Goal: Task Accomplishment & Management: Manage account settings

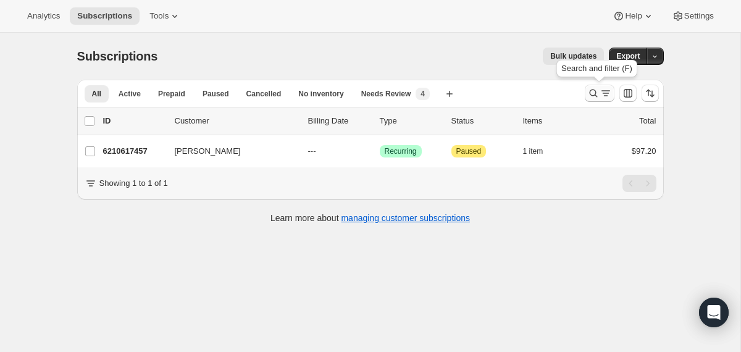
click at [587, 94] on icon "Search and filter results" at bounding box center [593, 93] width 12 height 12
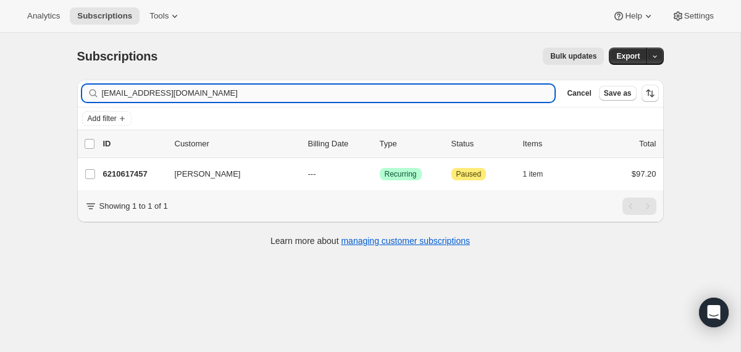
click at [395, 94] on input "[EMAIL_ADDRESS][DOMAIN_NAME]" at bounding box center [328, 93] width 453 height 17
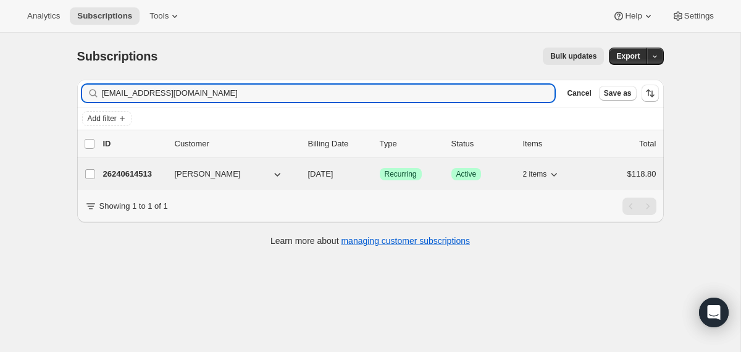
type input "[EMAIL_ADDRESS][DOMAIN_NAME]"
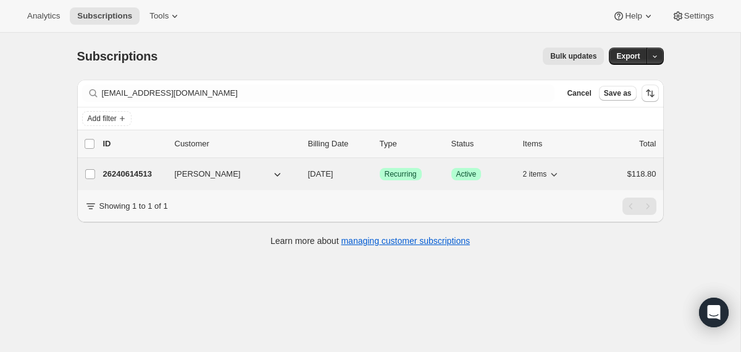
click at [305, 173] on div "26240614513 [PERSON_NAME] [DATE] Success Recurring Success Active 2 items $118.…" at bounding box center [379, 173] width 553 height 17
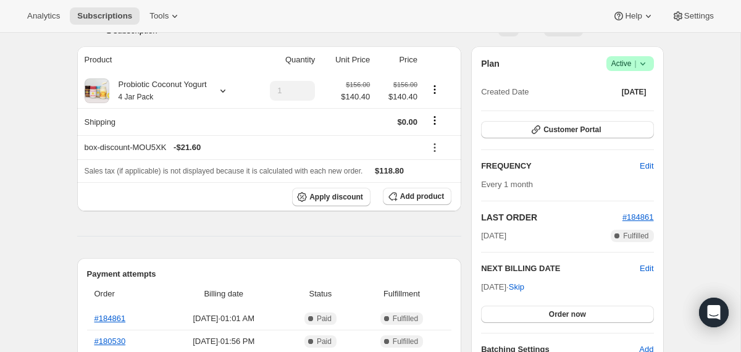
scroll to position [99, 0]
click at [188, 94] on div "Probiotic Coconut Yogurt 4 Jar Pack" at bounding box center [158, 91] width 98 height 25
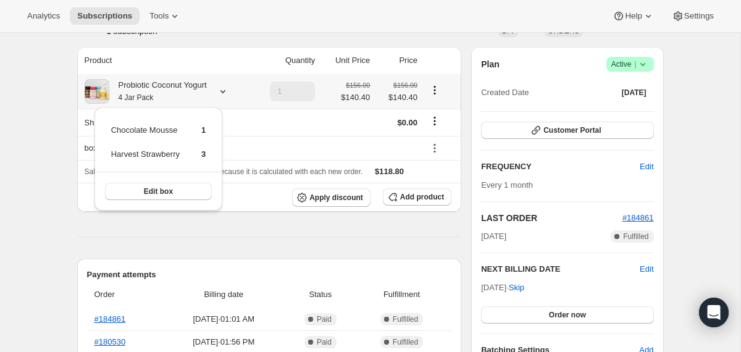
click at [188, 94] on div "Probiotic Coconut Yogurt 4 Jar Pack" at bounding box center [158, 91] width 98 height 25
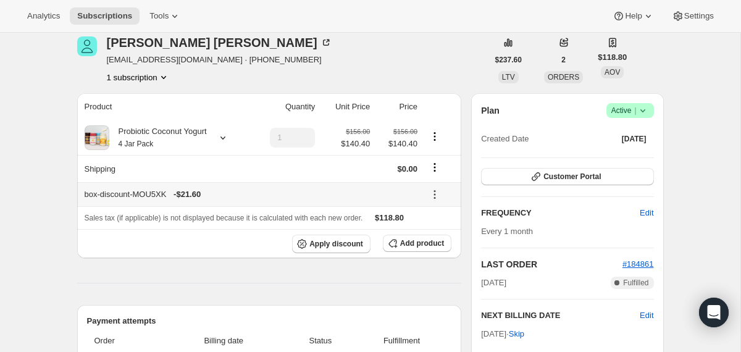
scroll to position [46, 0]
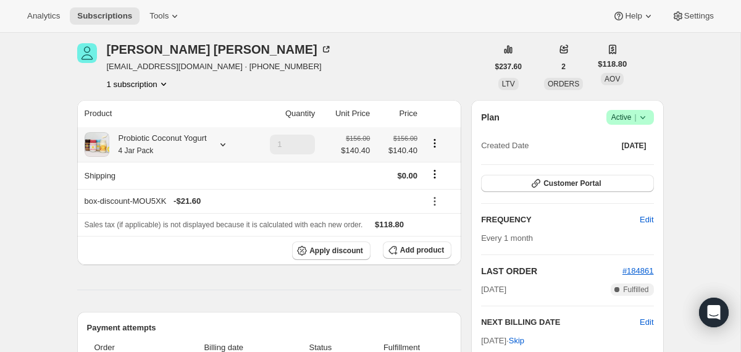
click at [178, 142] on div "Probiotic Coconut Yogurt 4 Jar Pack" at bounding box center [158, 144] width 98 height 25
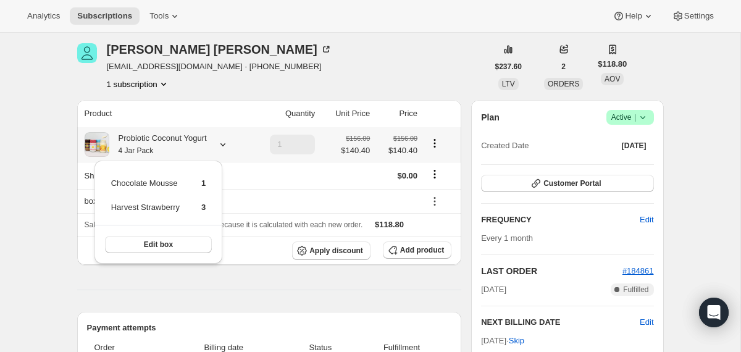
click at [178, 142] on div "Probiotic Coconut Yogurt 4 Jar Pack" at bounding box center [158, 144] width 98 height 25
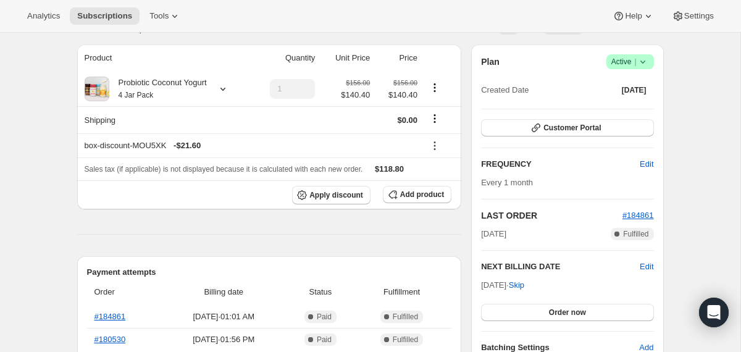
scroll to position [98, 0]
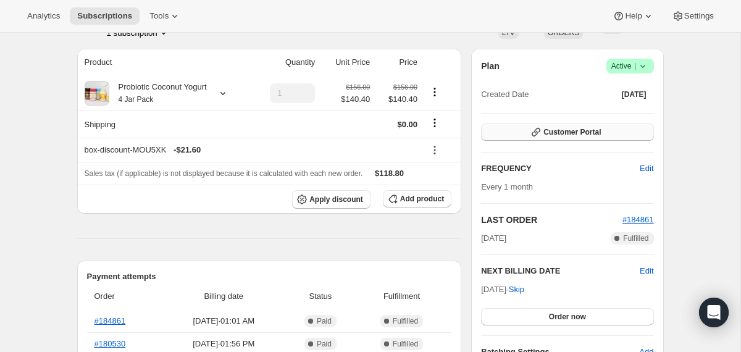
click at [573, 138] on button "Customer Portal" at bounding box center [567, 131] width 172 height 17
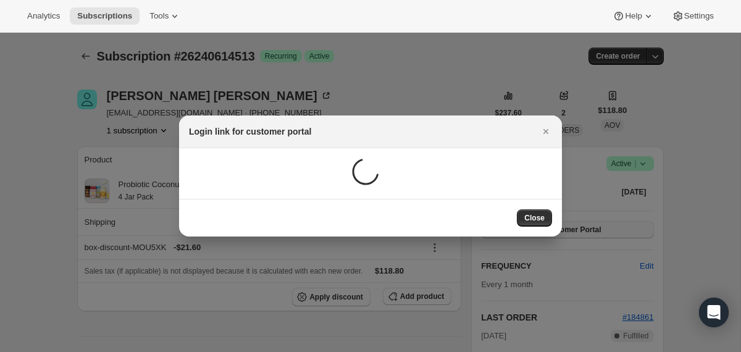
scroll to position [0, 0]
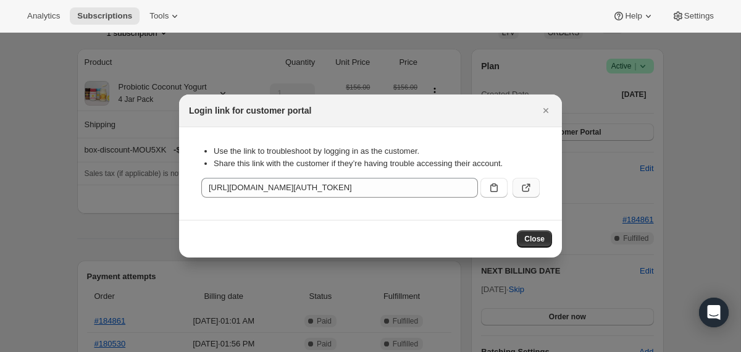
click at [520, 196] on button ":r38:" at bounding box center [525, 188] width 27 height 20
click at [551, 113] on icon "Close" at bounding box center [545, 110] width 12 height 12
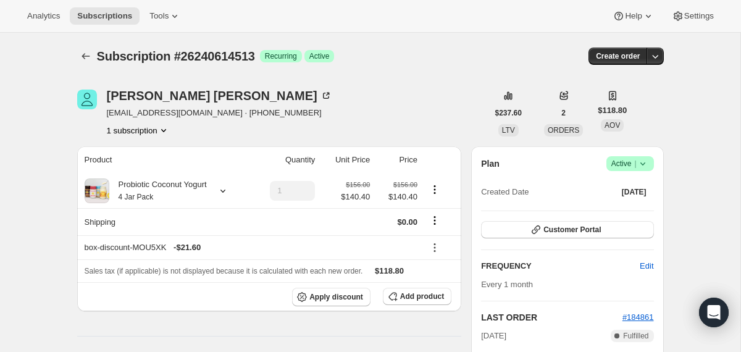
scroll to position [98, 0]
click at [161, 189] on div "Probiotic Coconut Yogurt 4 Jar Pack" at bounding box center [158, 190] width 98 height 25
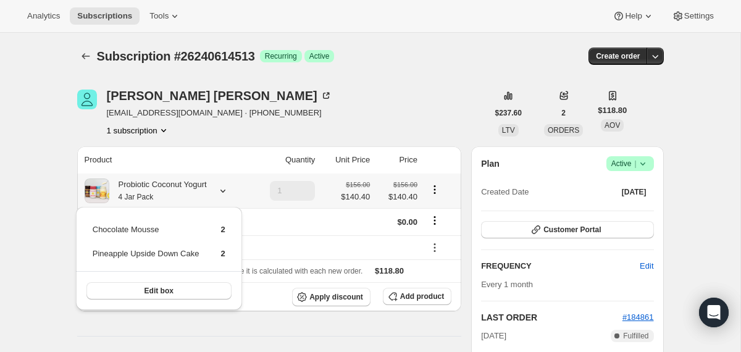
click at [161, 189] on div "Probiotic Coconut Yogurt 4 Jar Pack" at bounding box center [158, 190] width 98 height 25
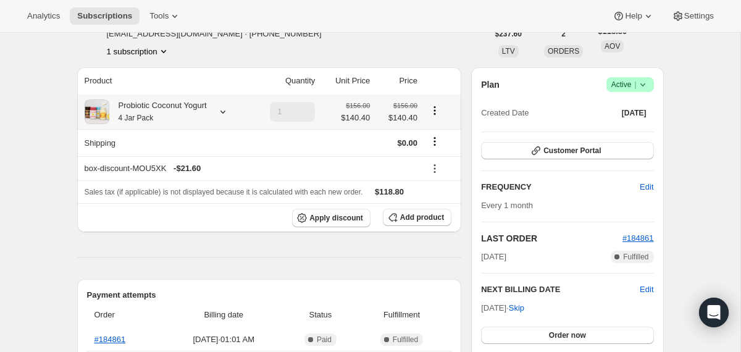
scroll to position [120, 0]
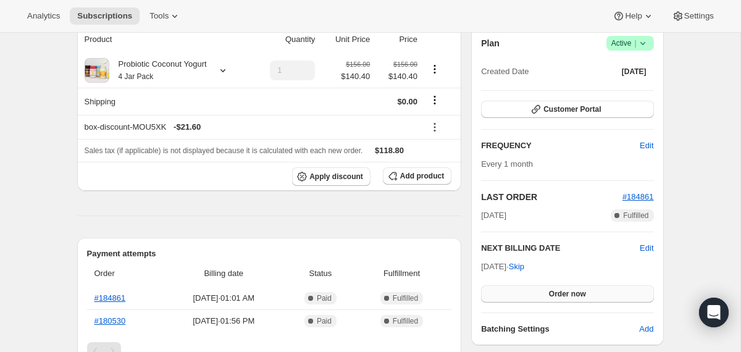
click at [491, 294] on button "Order now" at bounding box center [567, 293] width 172 height 17
click at [491, 294] on button "Click to confirm" at bounding box center [567, 293] width 172 height 17
